Goal: Task Accomplishment & Management: Manage account settings

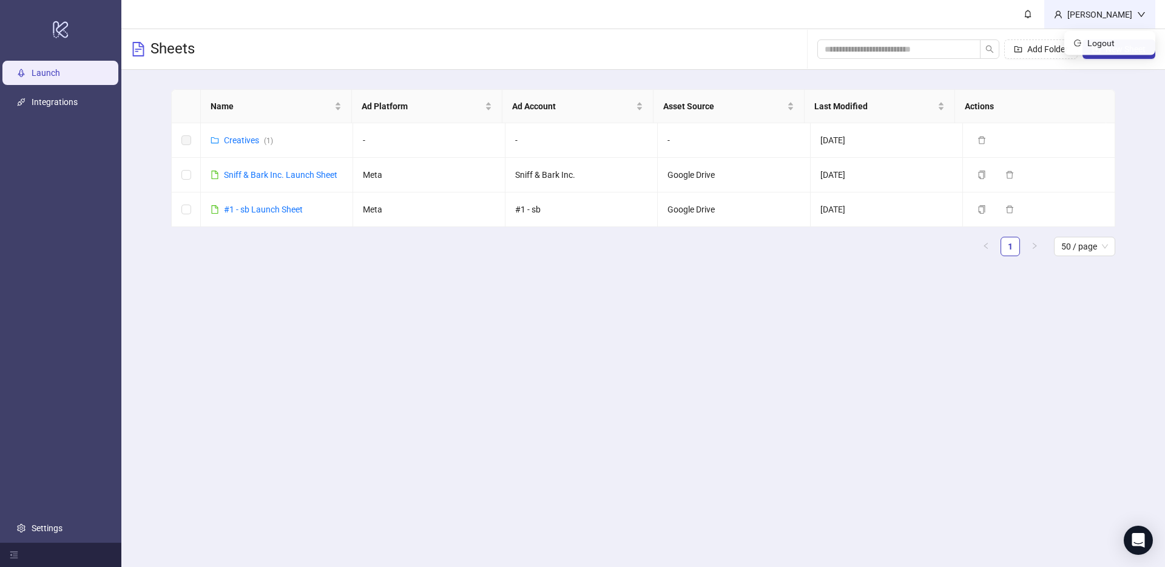
click at [1085, 15] on div "[PERSON_NAME]" at bounding box center [1099, 14] width 75 height 13
click at [43, 528] on link "Settings" at bounding box center [47, 528] width 31 height 10
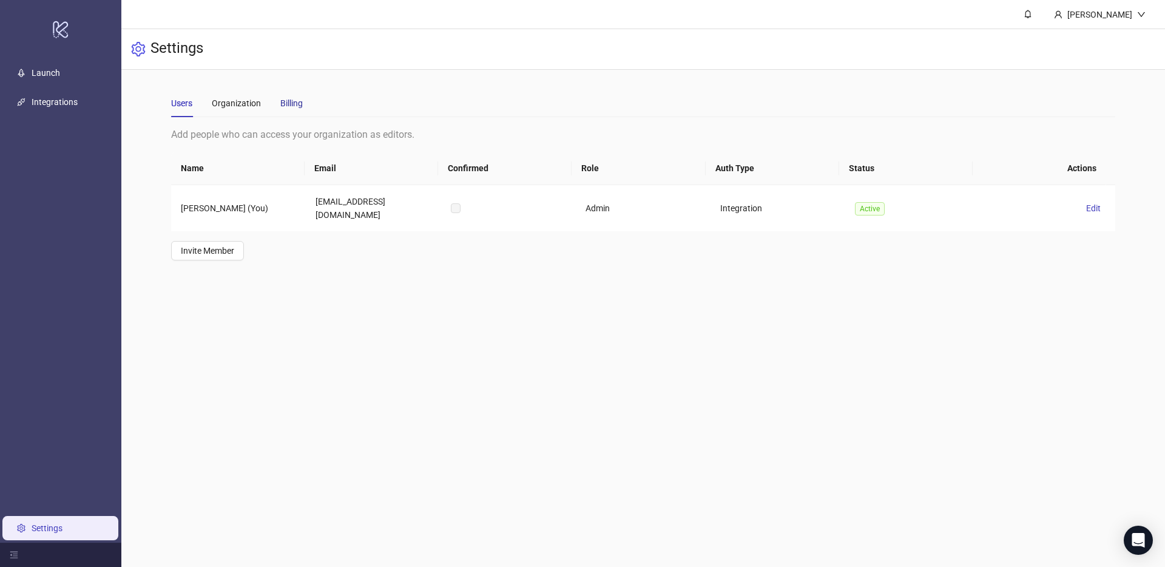
click at [283, 101] on div "Billing" at bounding box center [291, 102] width 22 height 13
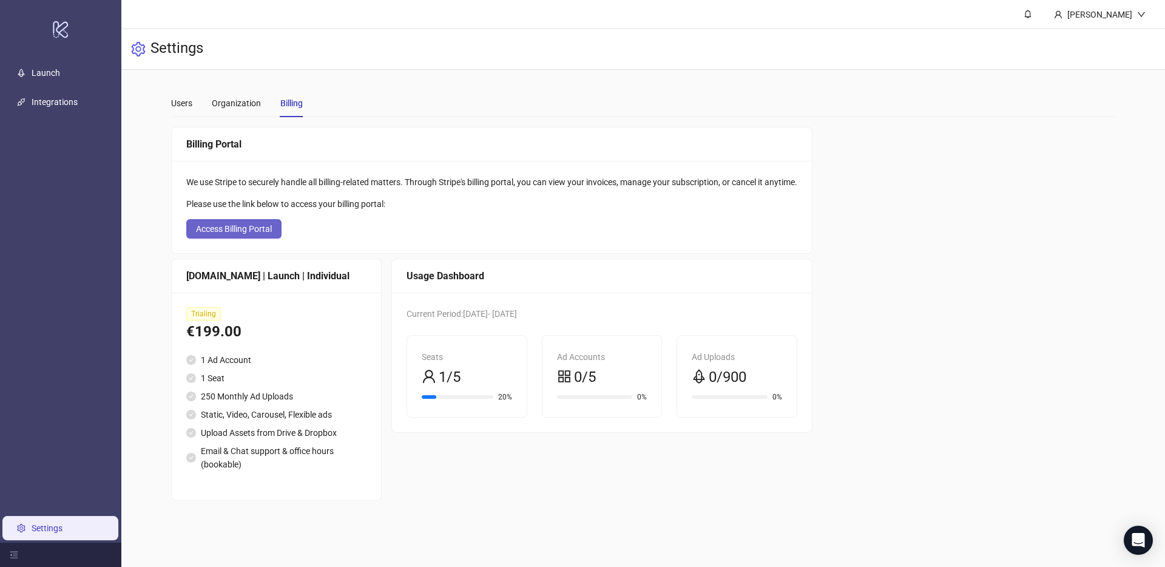
click at [258, 226] on span "Access Billing Portal" at bounding box center [234, 229] width 76 height 10
